Goal: Information Seeking & Learning: Learn about a topic

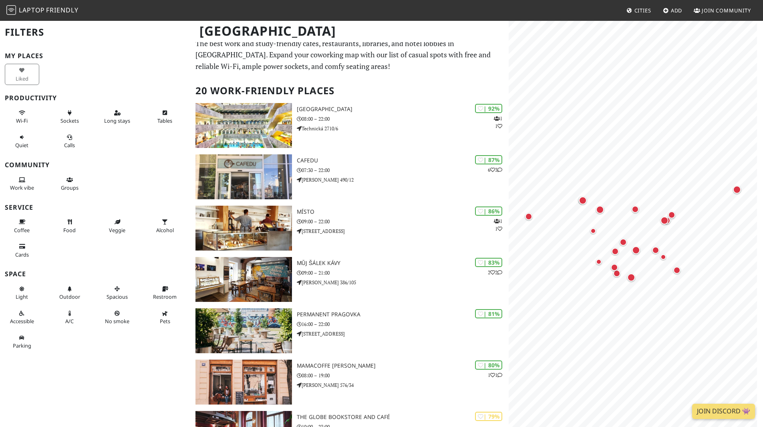
scroll to position [6, 0]
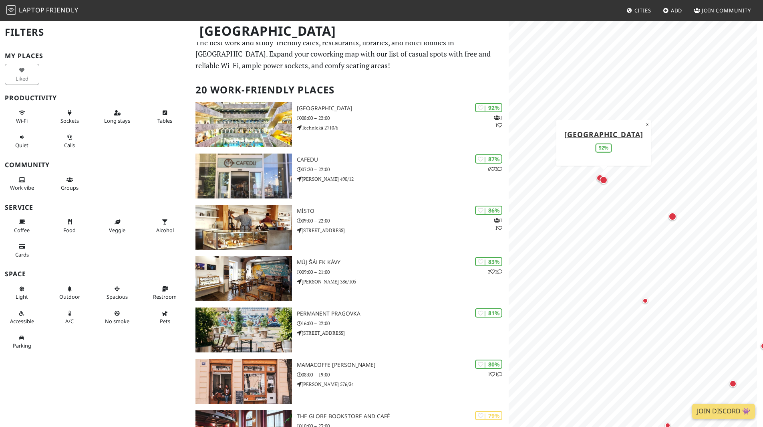
click at [605, 182] on div "Map marker" at bounding box center [604, 180] width 8 height 8
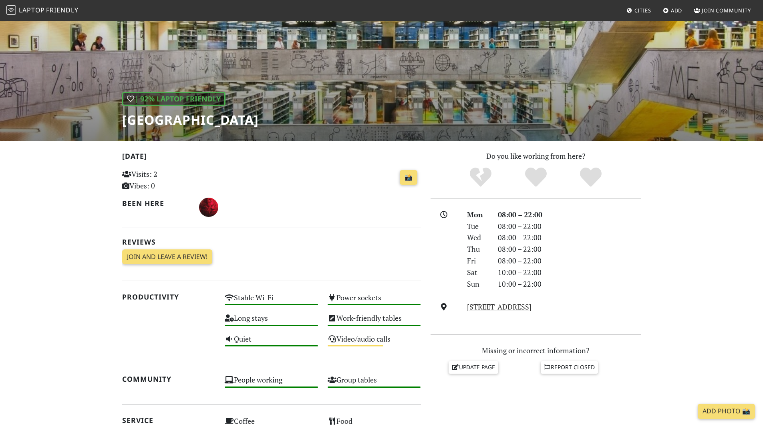
scroll to position [34, 0]
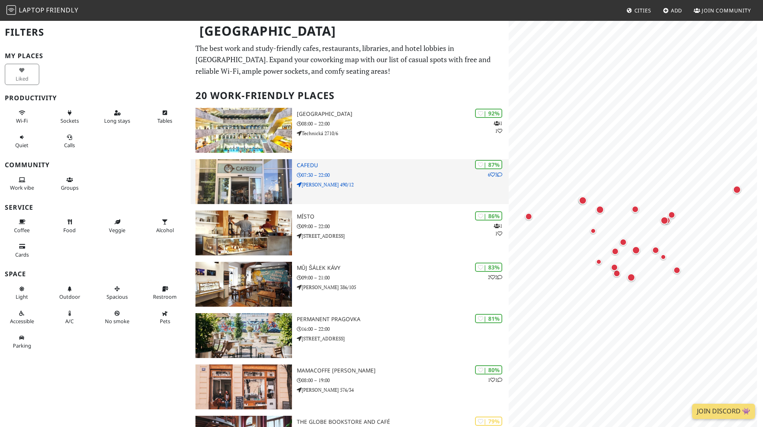
click at [408, 189] on div "| 87% 6 3 Cafedu 07:30 – 22:00 Škrétova 490/12" at bounding box center [403, 181] width 212 height 45
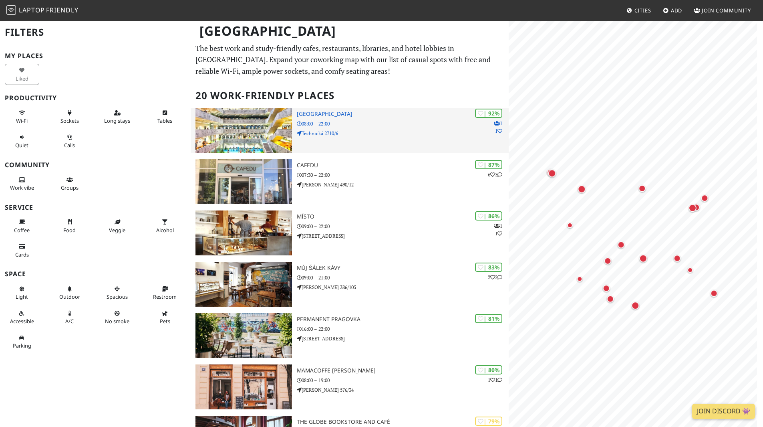
click at [410, 118] on div "| 92% 1 1 National Library of Technology 08:00 – 22:00 Technická 2710/6" at bounding box center [403, 130] width 212 height 45
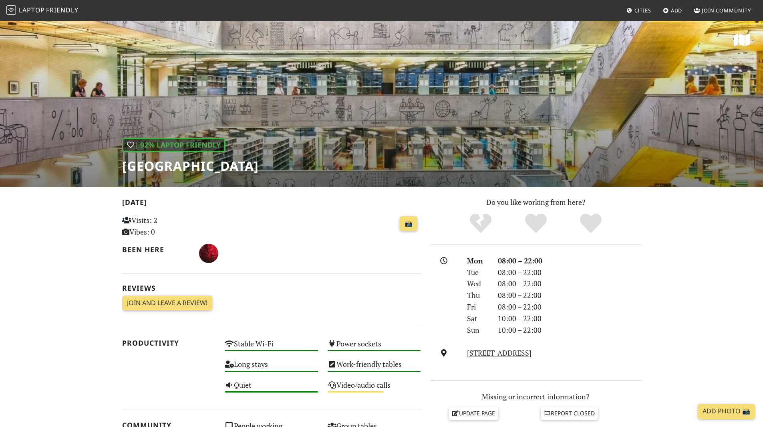
click at [750, 77] on div "| 92% Laptop Friendly National Library of Technology" at bounding box center [381, 103] width 763 height 167
